Goal: Information Seeking & Learning: Learn about a topic

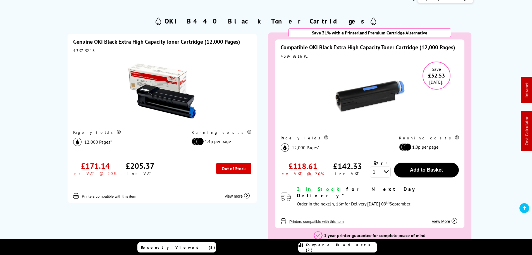
scroll to position [84, 0]
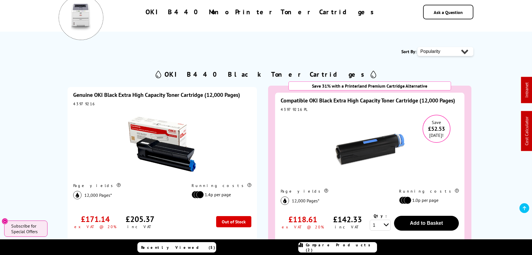
click at [79, 103] on div "43979216" at bounding box center [162, 103] width 178 height 5
copy div "43979216"
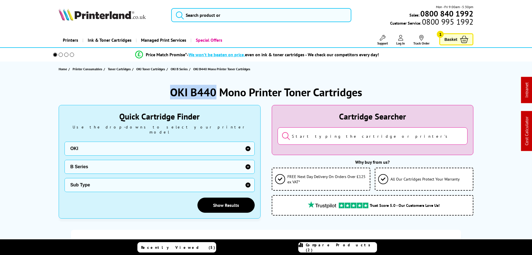
drag, startPoint x: 217, startPoint y: 91, endPoint x: 111, endPoint y: 81, distance: 106.7
click at [111, 81] on div "OKI B440 Mono Printer Toner Cartridges Quick Cartridge Finder Use the drop-down…" at bounding box center [266, 252] width 447 height 352
copy h1 "OKI B440"
drag, startPoint x: 216, startPoint y: 89, endPoint x: 161, endPoint y: 89, distance: 55.3
click at [161, 89] on div "OKI B6500 Mono Printer Toner Cartridges" at bounding box center [266, 92] width 415 height 15
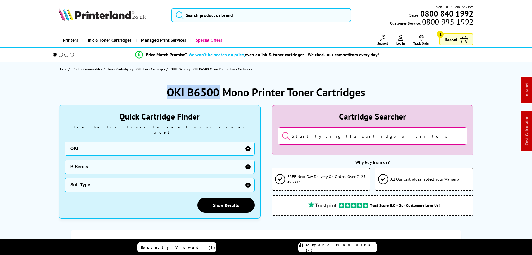
copy h1 "OKI B6500"
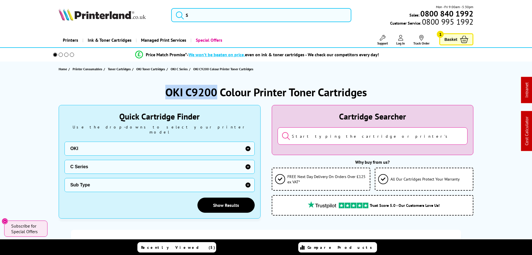
drag, startPoint x: 214, startPoint y: 92, endPoint x: 79, endPoint y: 22, distance: 151.7
click at [138, 86] on div "OKI C9200 Colour Printer Toner Cartridges" at bounding box center [266, 92] width 415 height 15
copy h1 "OKI C9200"
